Goal: Transaction & Acquisition: Register for event/course

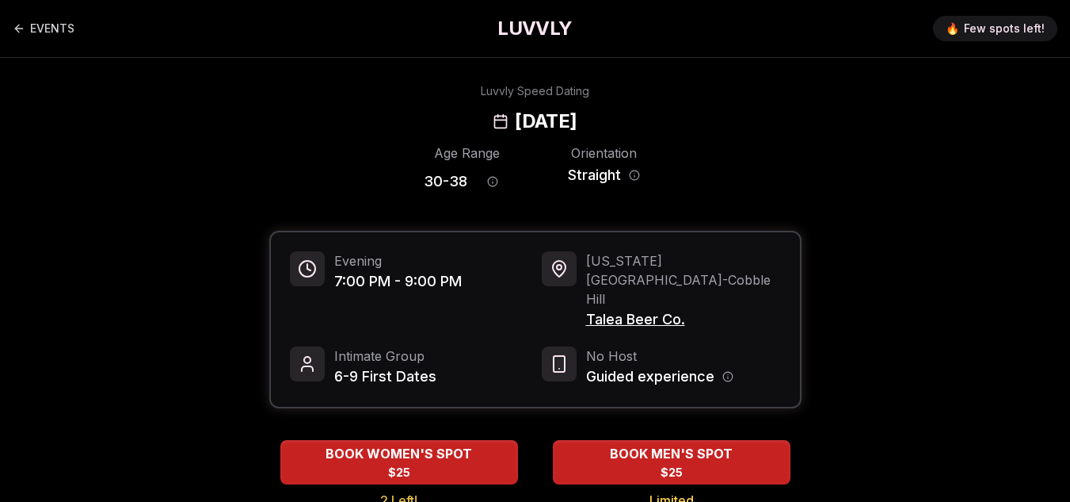
click at [277, 109] on div "Luvvly Speed Dating Tuesday, October 28th" at bounding box center [535, 108] width 1045 height 51
